Goal: Task Accomplishment & Management: Complete application form

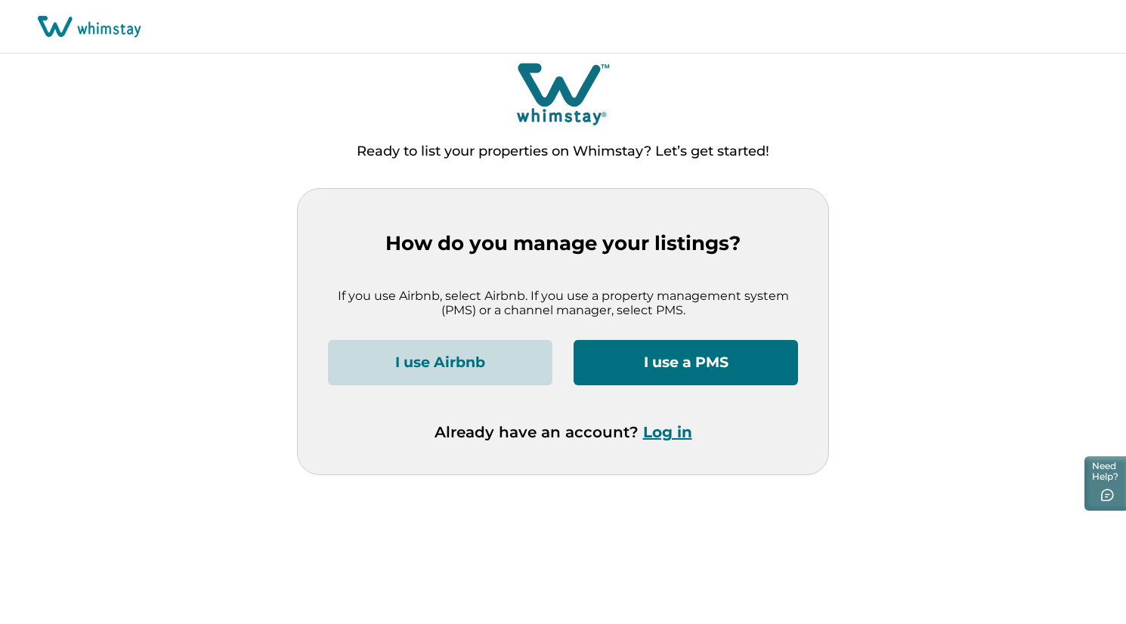
click at [484, 358] on button "I use Airbnb" at bounding box center [440, 362] width 225 height 45
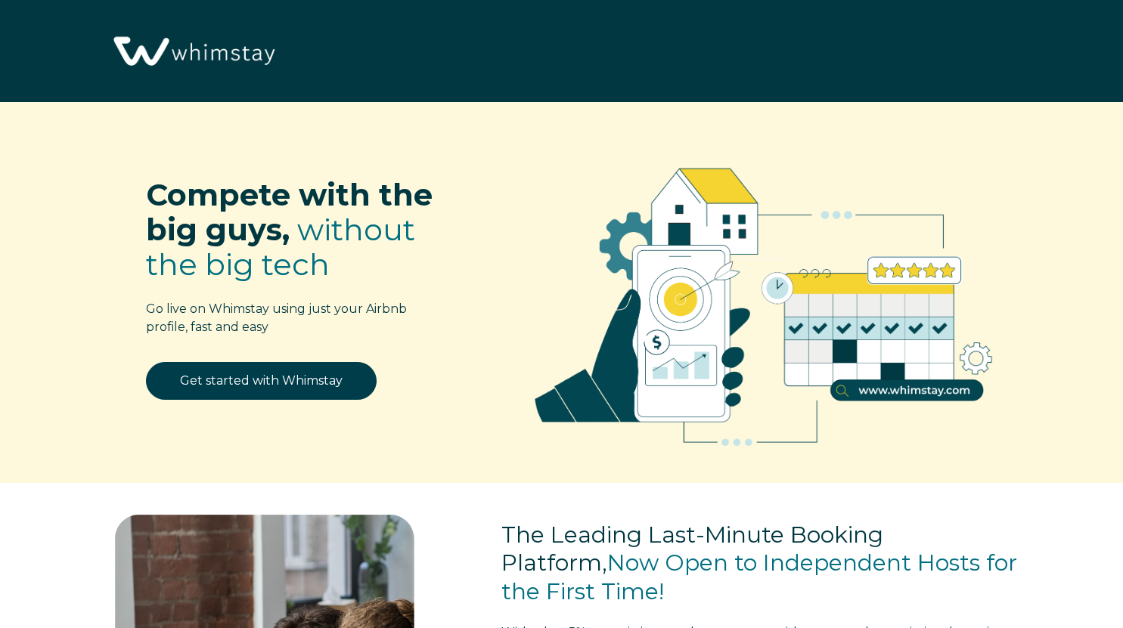
select select "US"
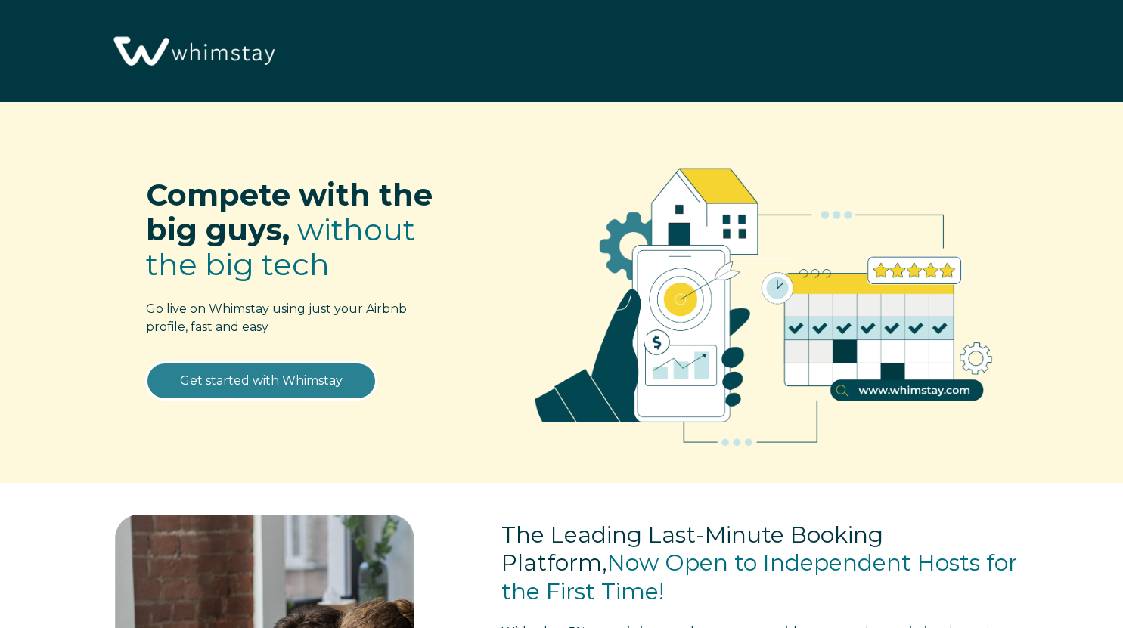
click at [318, 389] on link "Get started with Whimstay" at bounding box center [261, 381] width 231 height 38
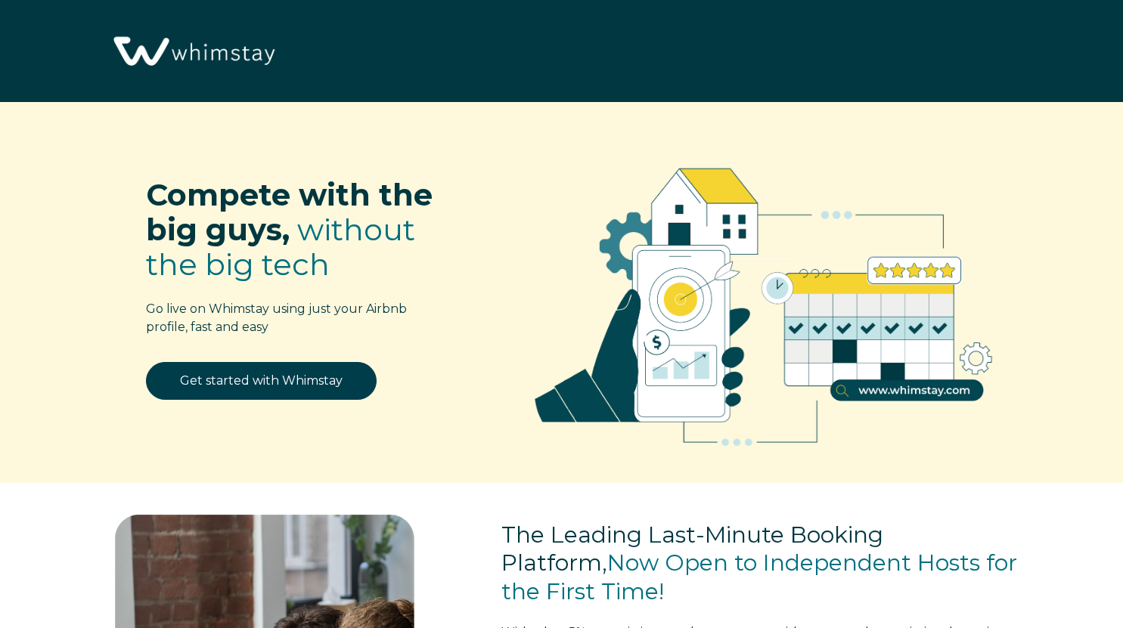
select select "US"
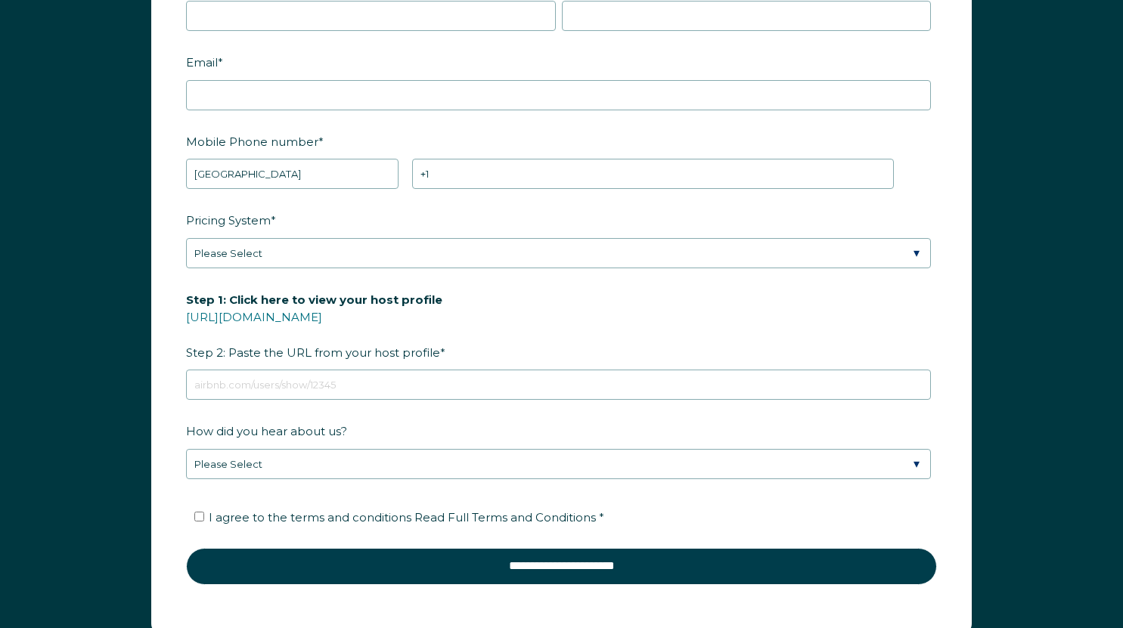
scroll to position [1969, 0]
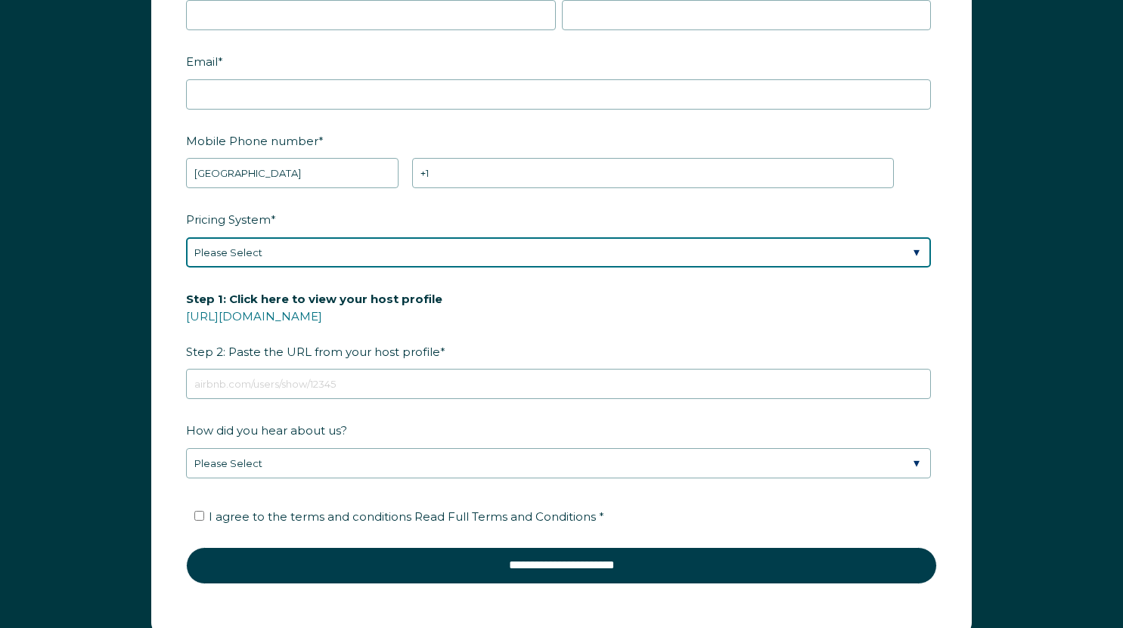
click at [606, 256] on select "Please Select Manual Airbnb Smart Pricing PriceLabs Wheelhouse Beyond Pricing 3…" at bounding box center [558, 252] width 745 height 30
select select "Airbnb Smart Pricing"
click at [186, 237] on select "Please Select Manual Airbnb Smart Pricing PriceLabs Wheelhouse Beyond Pricing 3…" at bounding box center [558, 252] width 745 height 30
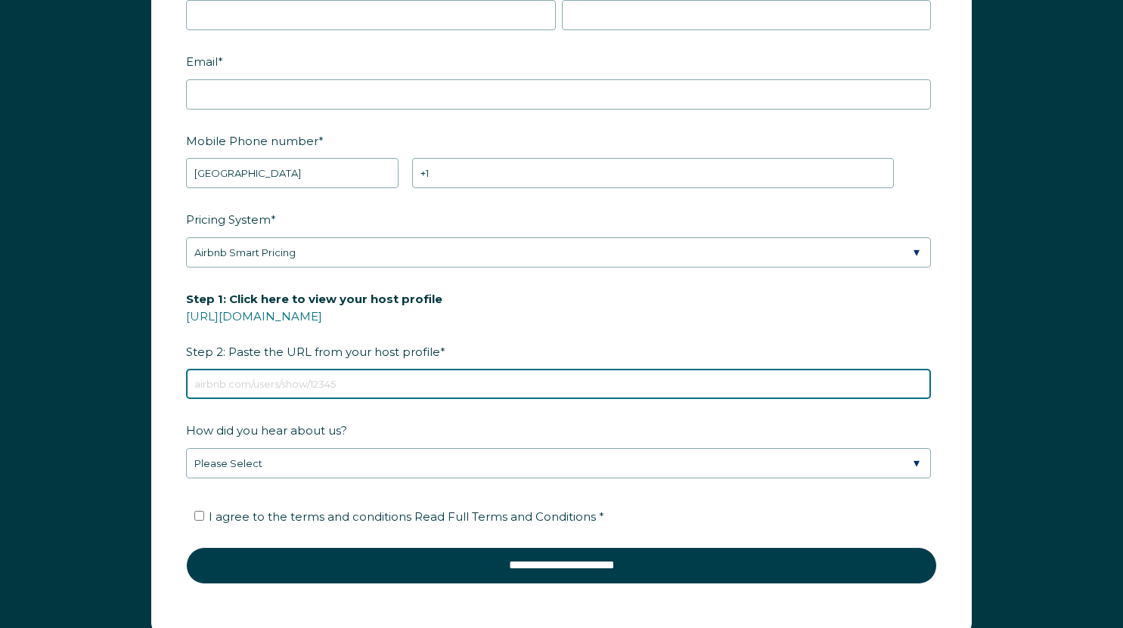
click at [410, 380] on input "Step 1: Click here to view your host profile [URL][DOMAIN_NAME] Step 2: Paste t…" at bounding box center [558, 384] width 745 height 30
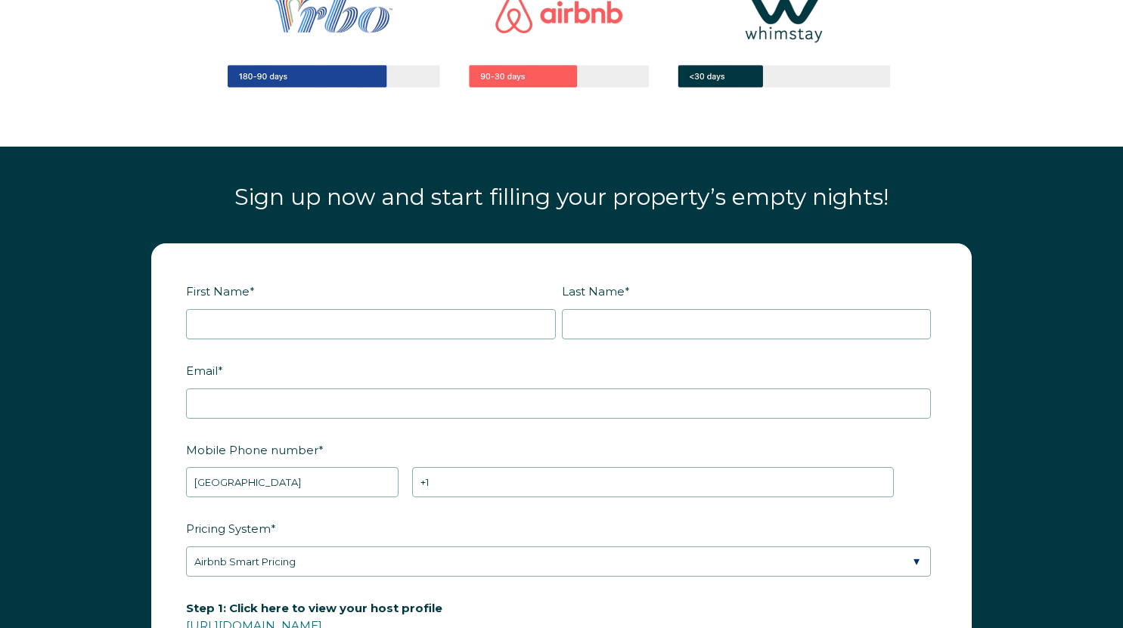
scroll to position [1662, 0]
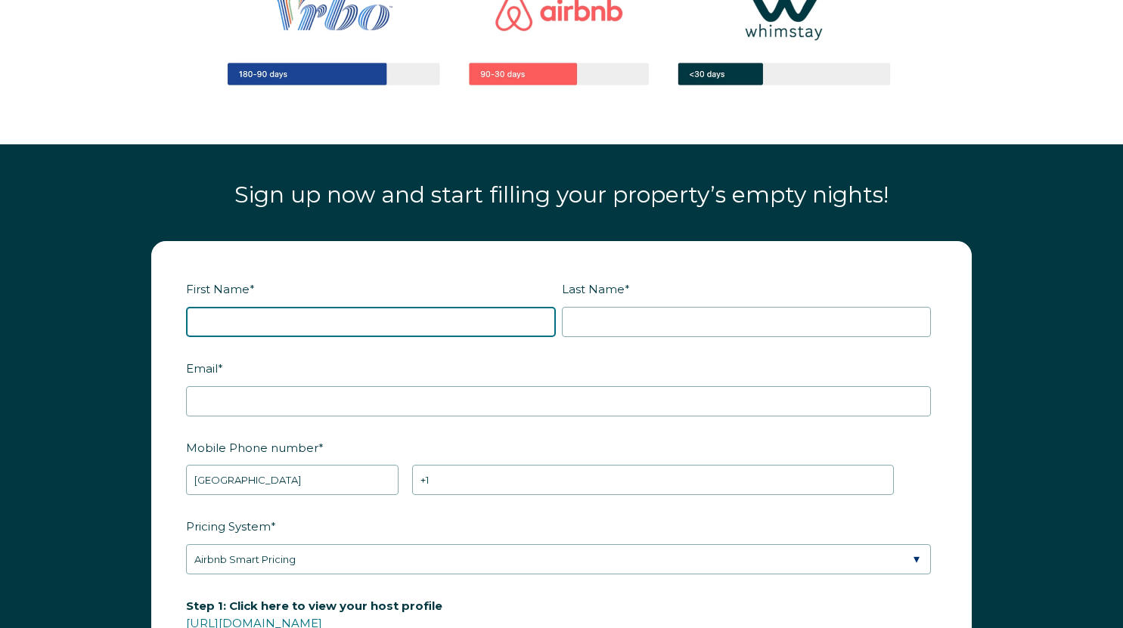
click at [460, 310] on input "First Name *" at bounding box center [371, 322] width 370 height 30
type input "[PERSON_NAME]"
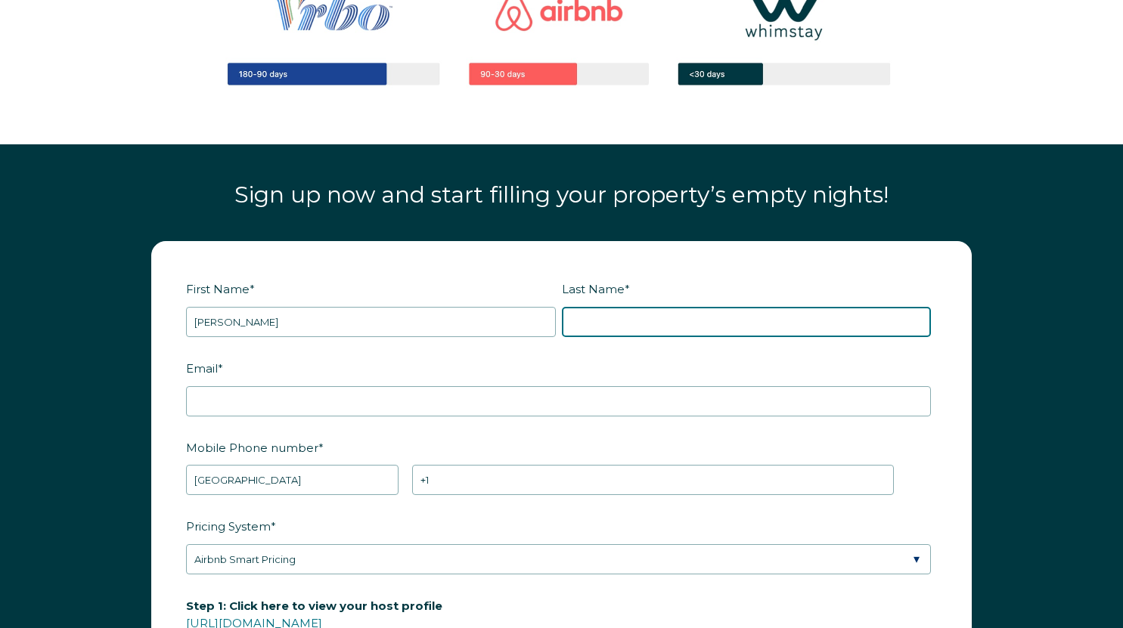
type input "[PERSON_NAME]"
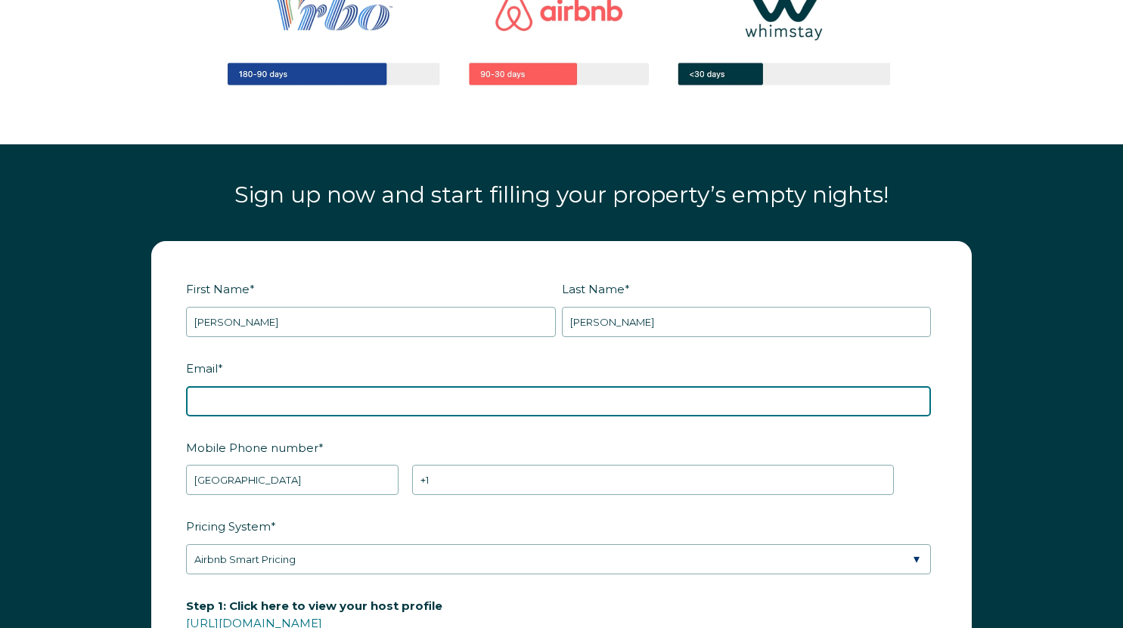
type input "[EMAIL_ADDRESS][DOMAIN_NAME]"
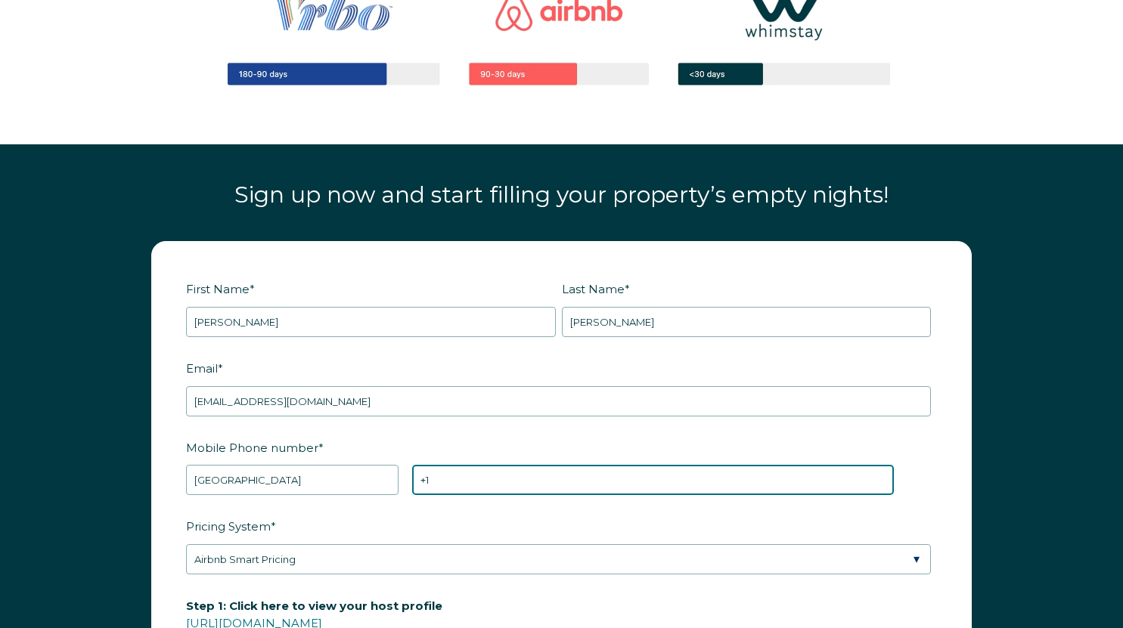
click at [473, 480] on input "+1" at bounding box center [652, 480] width 481 height 30
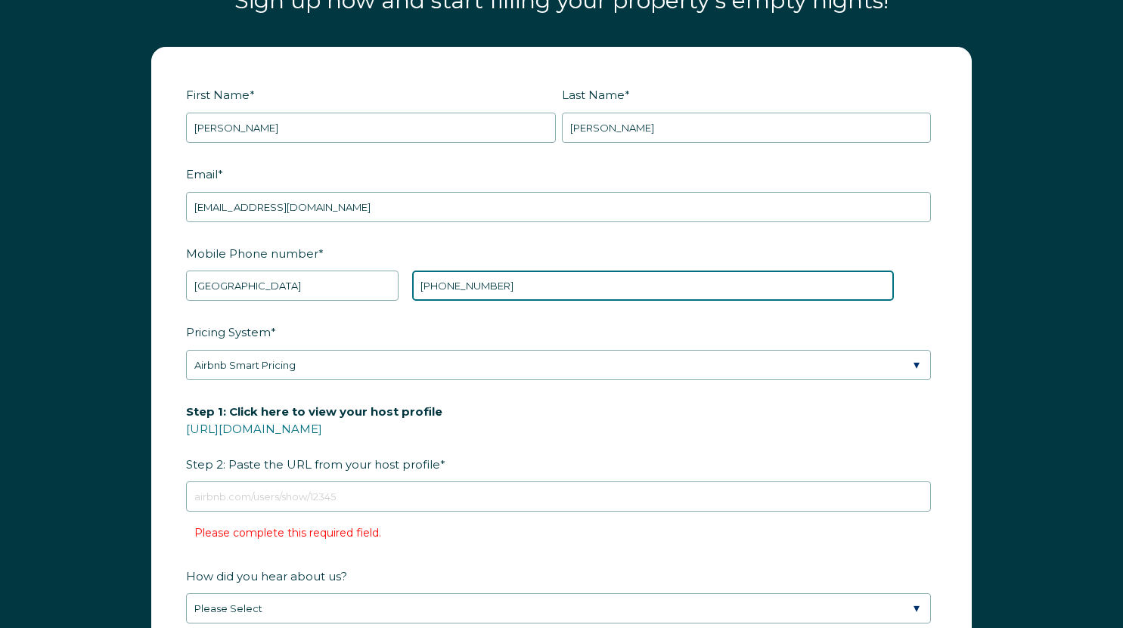
scroll to position [1857, 0]
type input "[PHONE_NUMBER]"
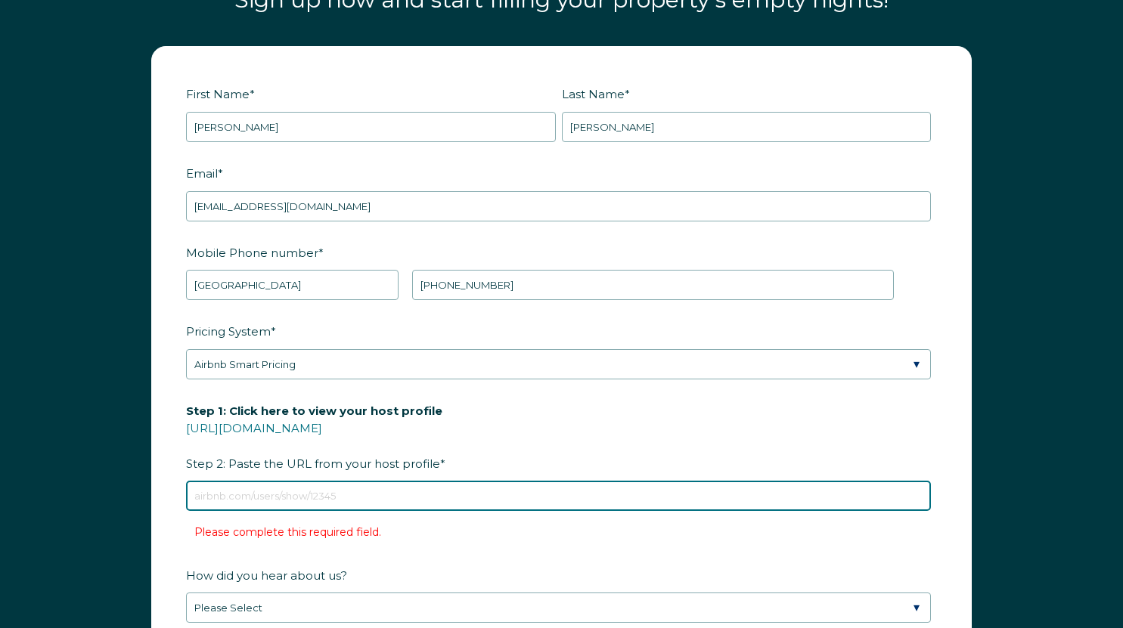
click at [438, 497] on input "Step 1: Click here to view your host profile [URL][DOMAIN_NAME] Step 2: Paste t…" at bounding box center [558, 496] width 745 height 30
click at [398, 496] on input "Step 1: Click here to view your host profile [URL][DOMAIN_NAME] Step 2: Paste t…" at bounding box center [558, 496] width 745 height 30
paste input "[DOMAIN_NAME][URL]"
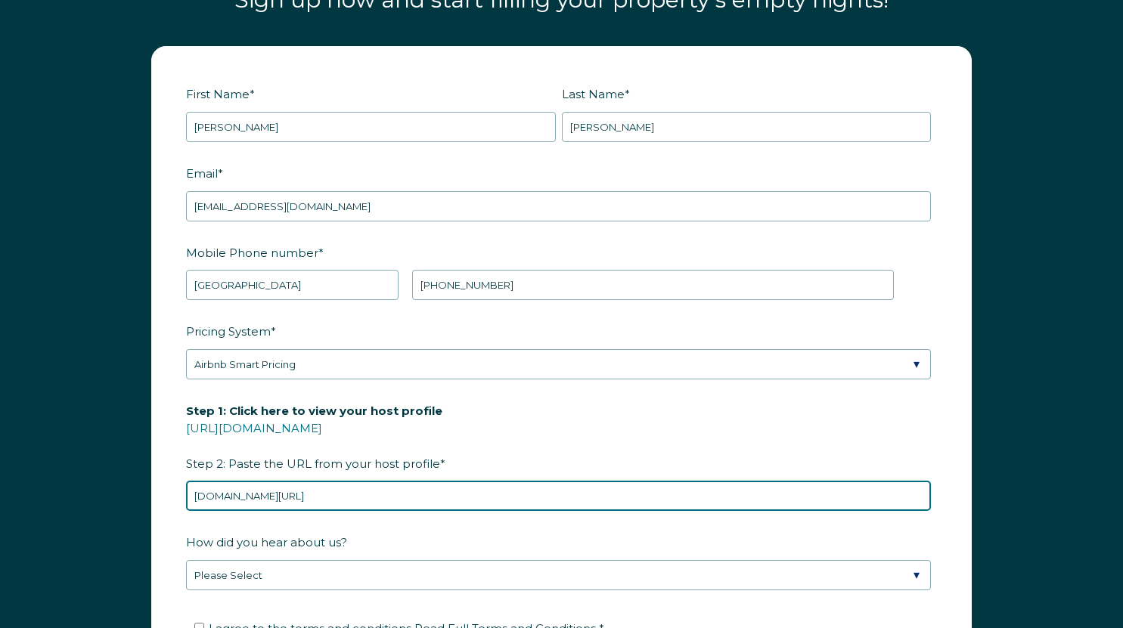
type input "[DOMAIN_NAME][URL]"
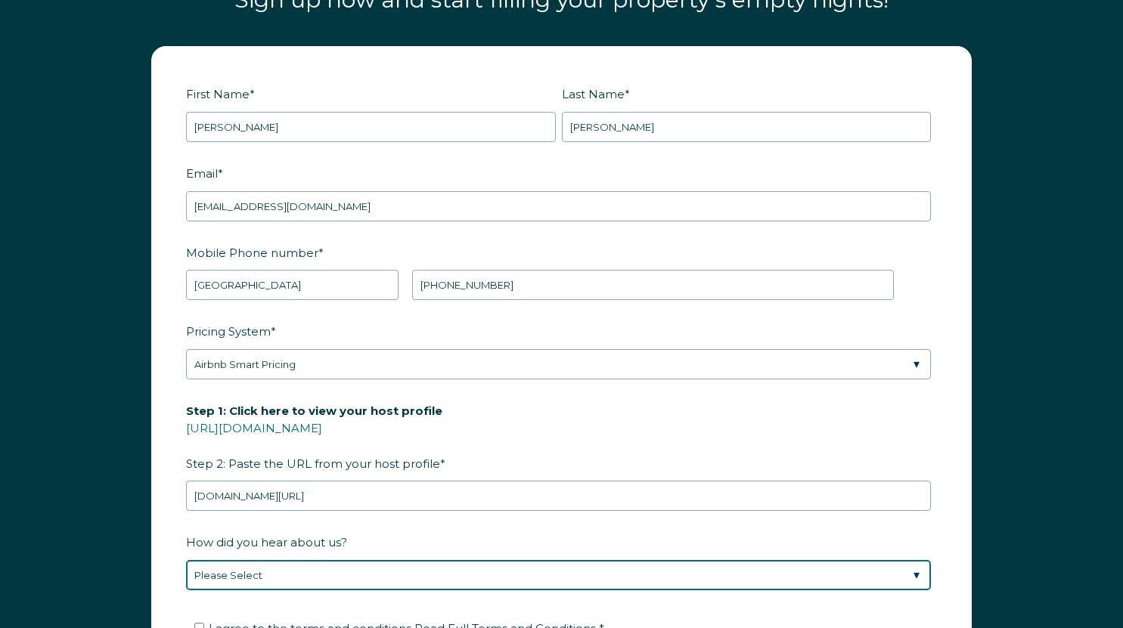
click at [365, 569] on select "Please Select Discovered Whimstay at an event or conference Found Whimstay thro…" at bounding box center [558, 575] width 745 height 30
select select "Podcast"
click at [186, 560] on select "Please Select Discovered Whimstay at an event or conference Found Whimstay thro…" at bounding box center [558, 575] width 745 height 30
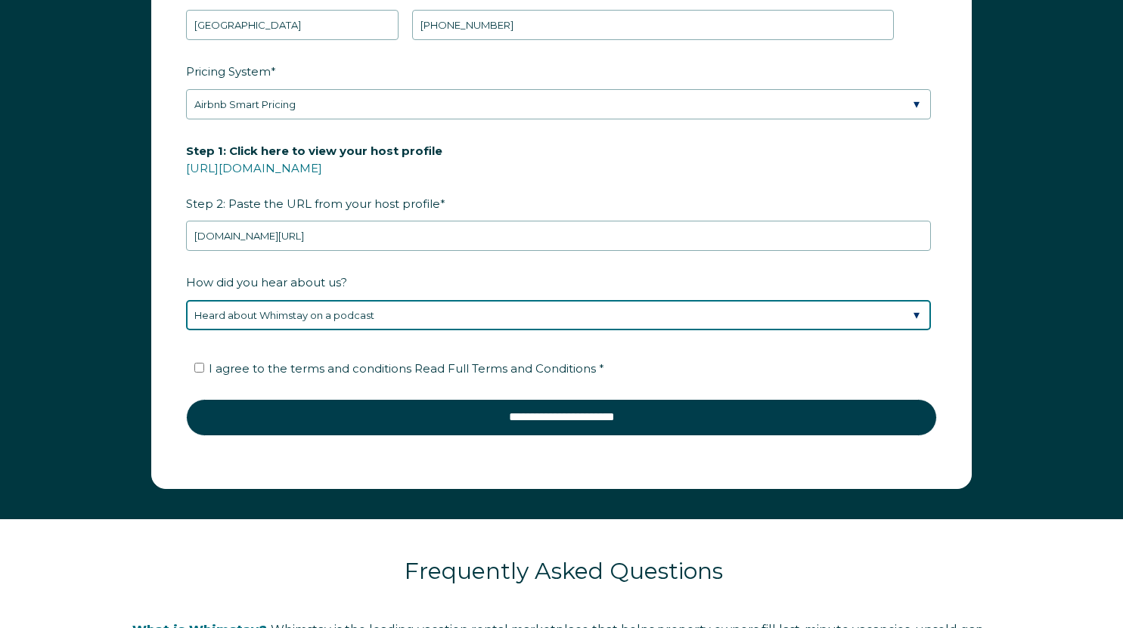
scroll to position [2118, 0]
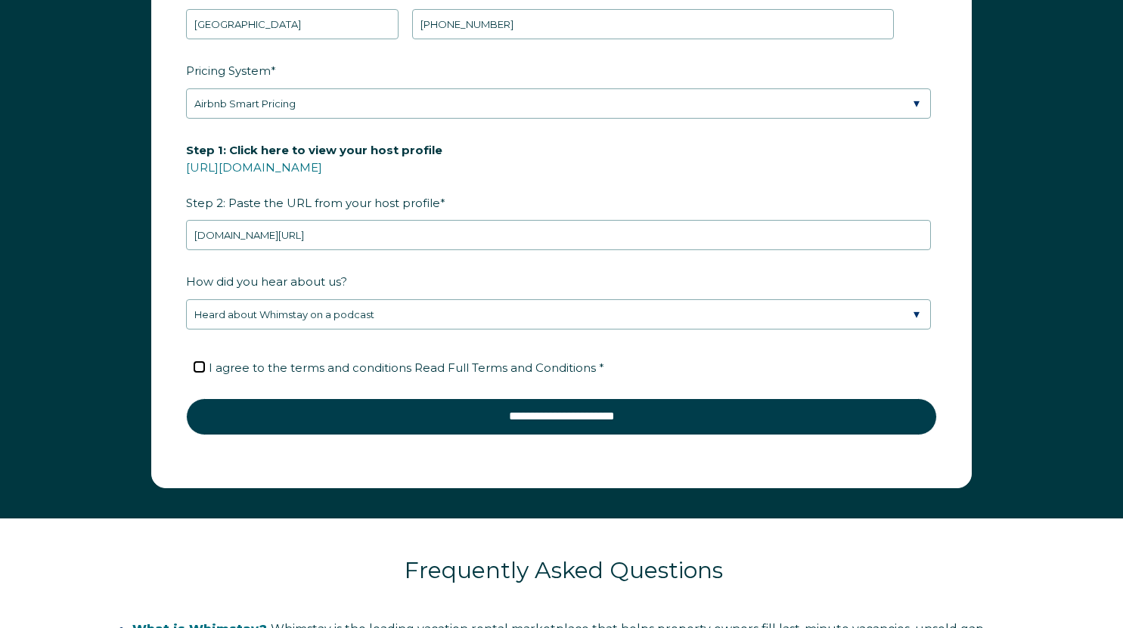
click at [197, 366] on input "I agree to the terms and conditions Read Full Terms and Conditions *" at bounding box center [199, 367] width 10 height 10
checkbox input "true"
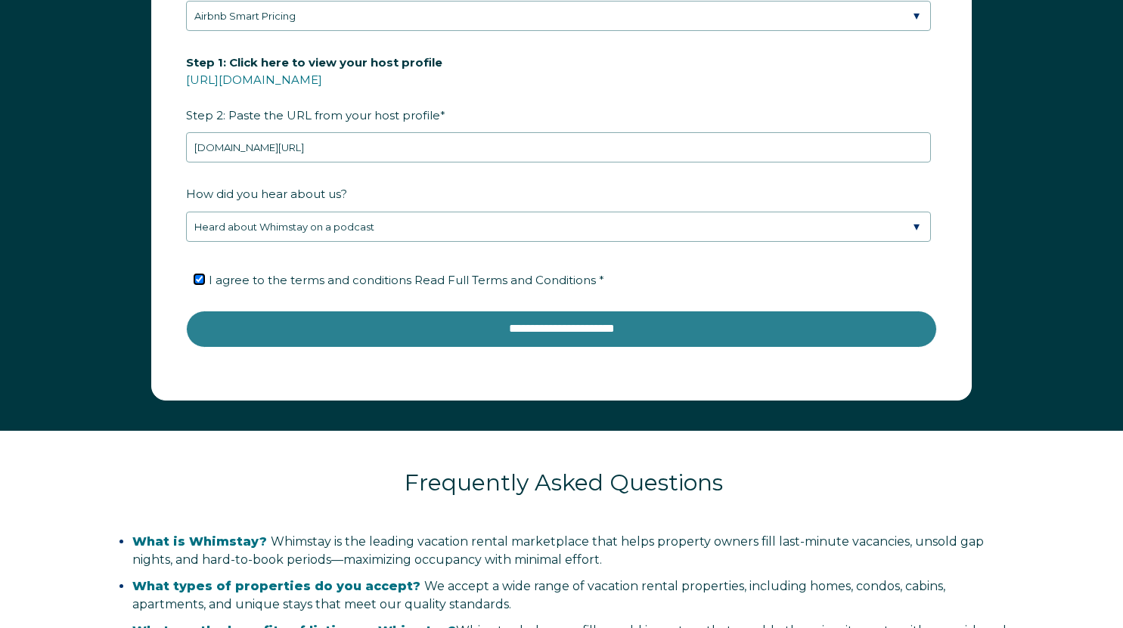
scroll to position [2206, 0]
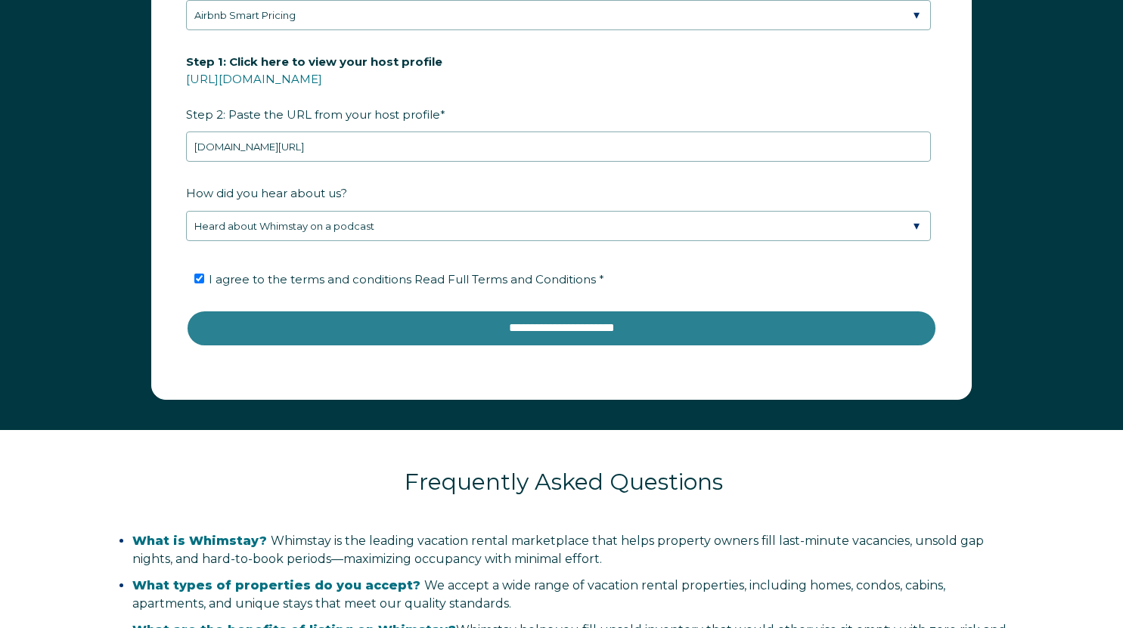
click at [471, 326] on input "**********" at bounding box center [561, 328] width 751 height 36
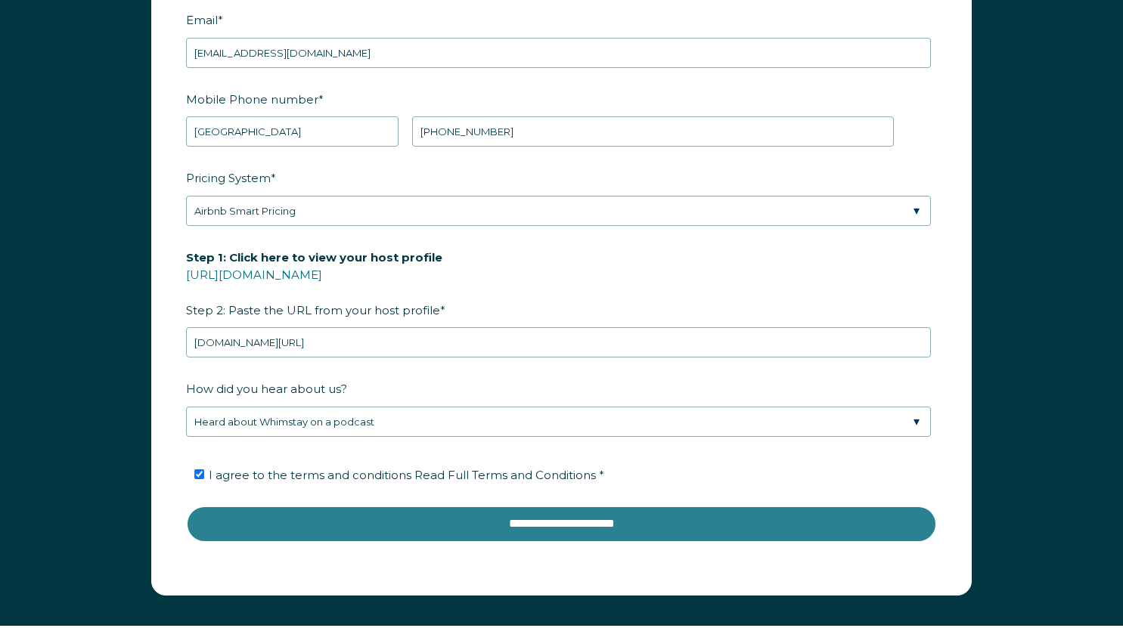
scroll to position [2009, 0]
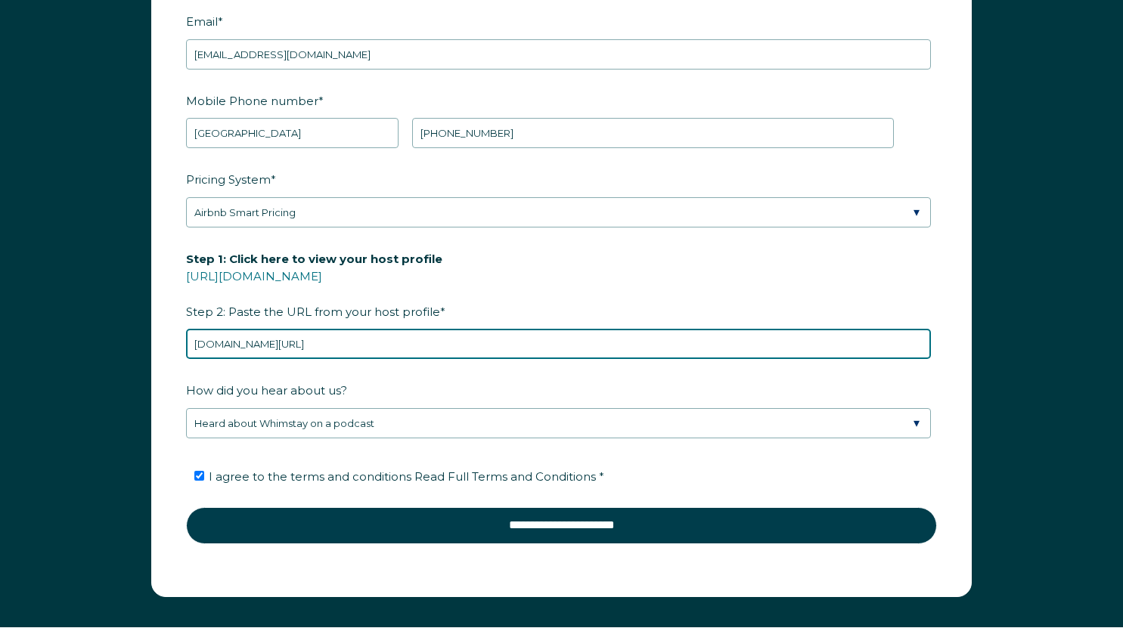
click at [192, 344] on input "[DOMAIN_NAME][URL]" at bounding box center [558, 344] width 745 height 30
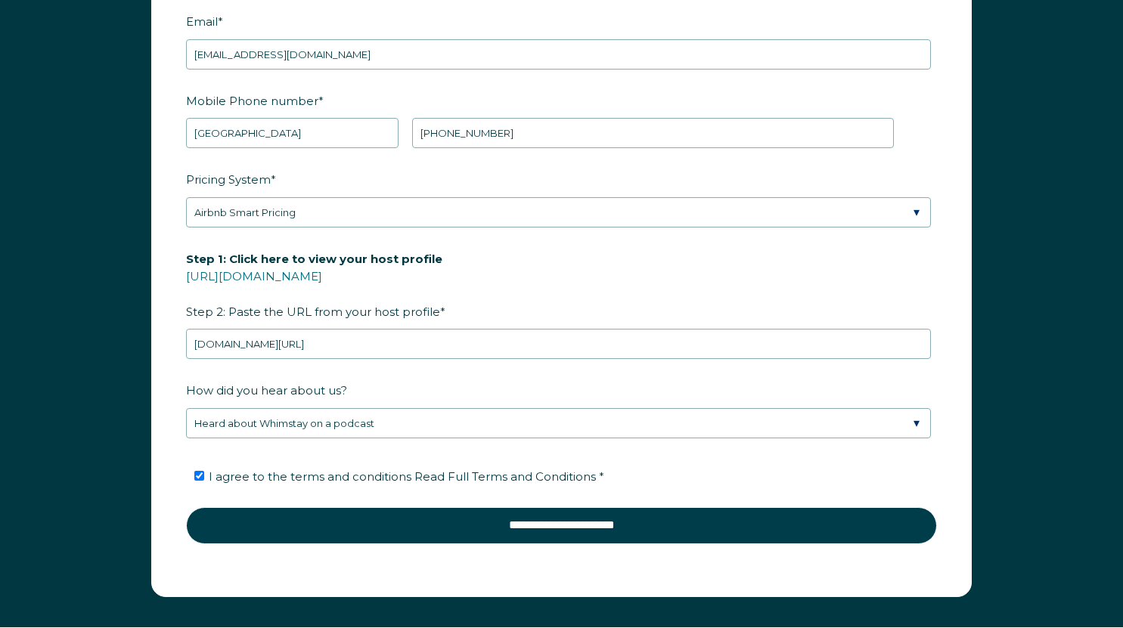
click at [303, 542] on form "First Name * [PERSON_NAME] Name * [PERSON_NAME] RBO Token Company ID Referrer C…" at bounding box center [561, 245] width 819 height 701
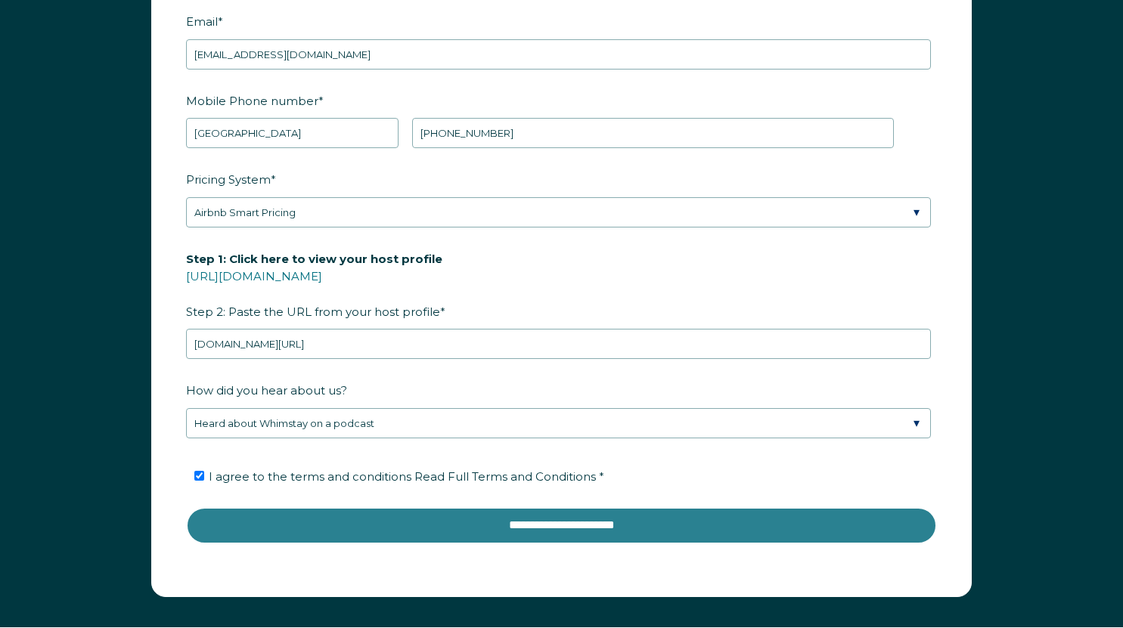
click at [301, 532] on input "**********" at bounding box center [561, 525] width 751 height 36
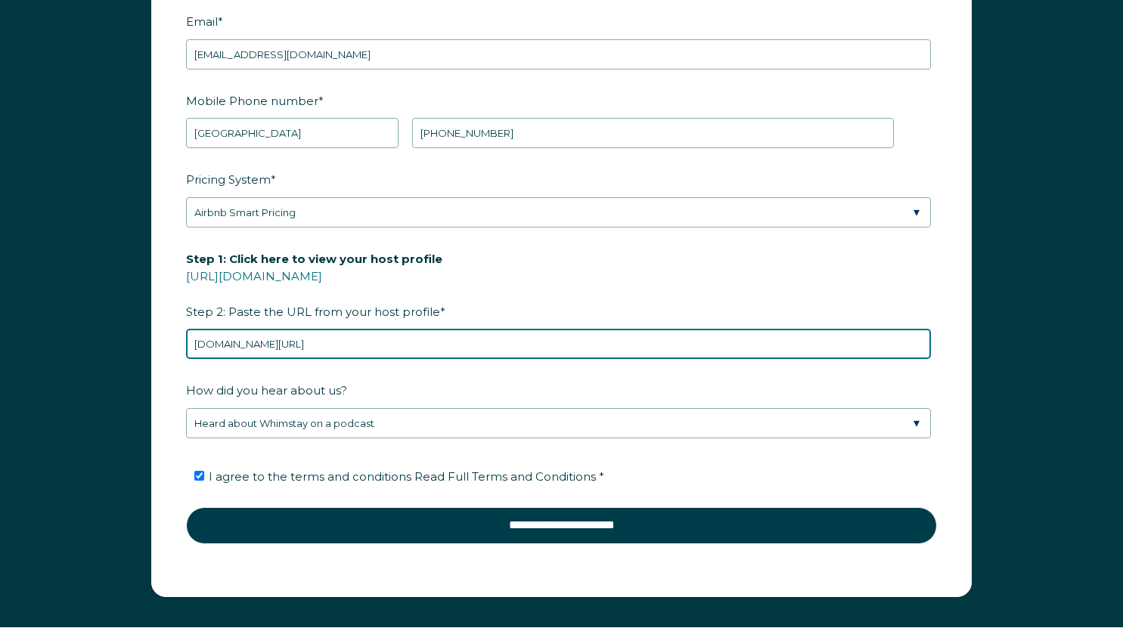
click at [369, 342] on input "[DOMAIN_NAME][URL]" at bounding box center [558, 344] width 745 height 30
paste input "[URL][DOMAIN_NAME]"
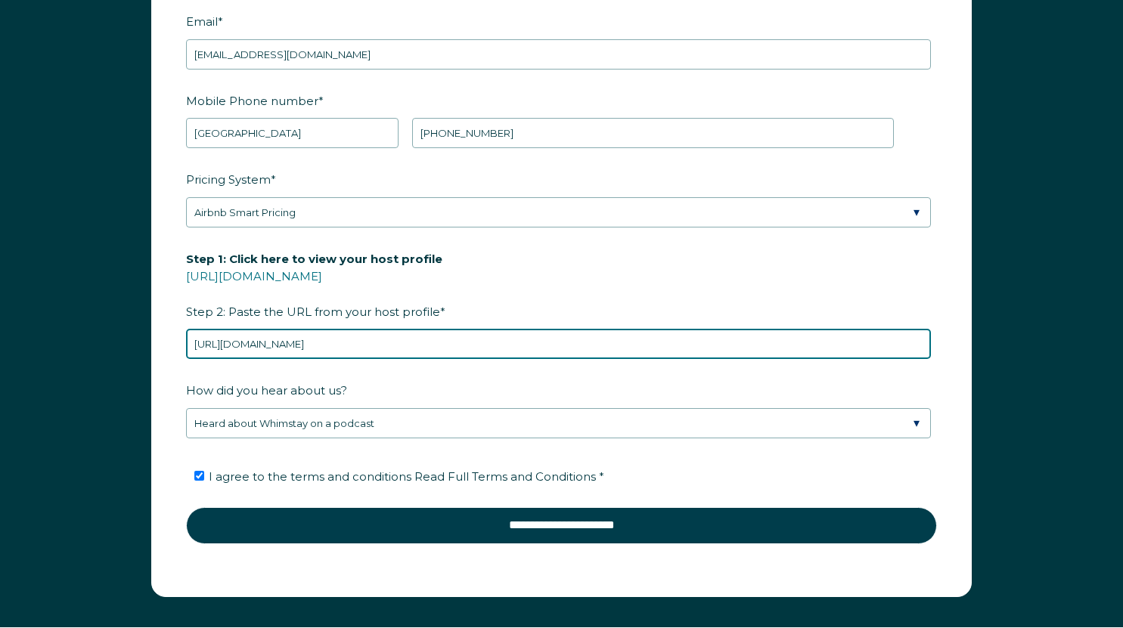
scroll to position [0, 236]
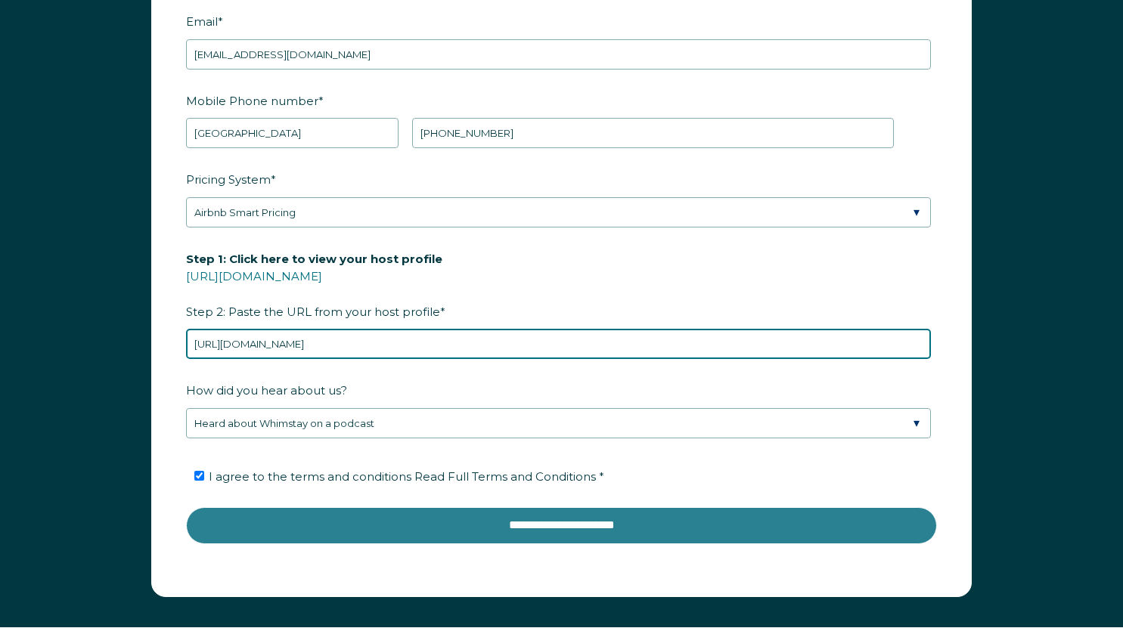
type input "[URL][DOMAIN_NAME]"
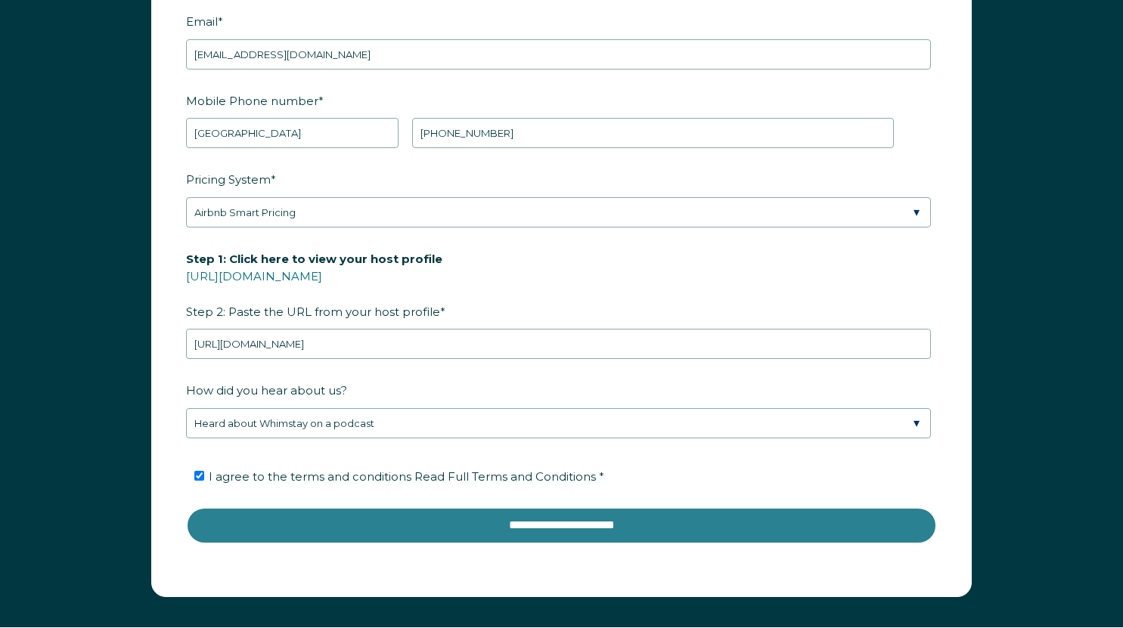
scroll to position [0, 0]
click at [428, 540] on input "**********" at bounding box center [561, 525] width 751 height 36
click at [431, 526] on input "**********" at bounding box center [561, 525] width 751 height 36
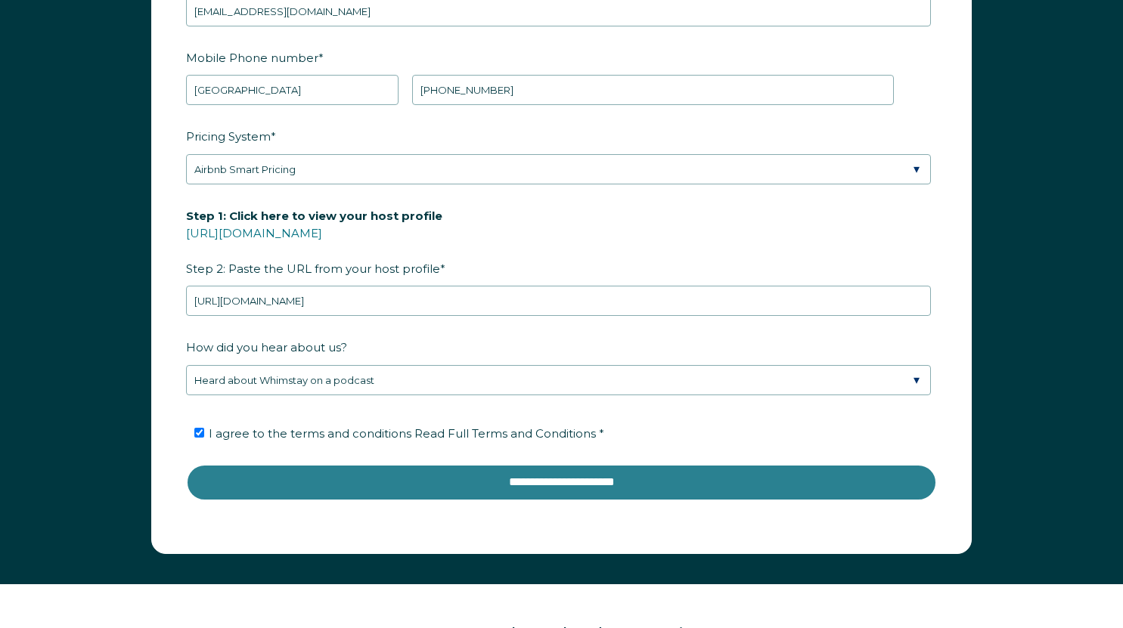
scroll to position [2053, 0]
